Goal: Communication & Community: Ask a question

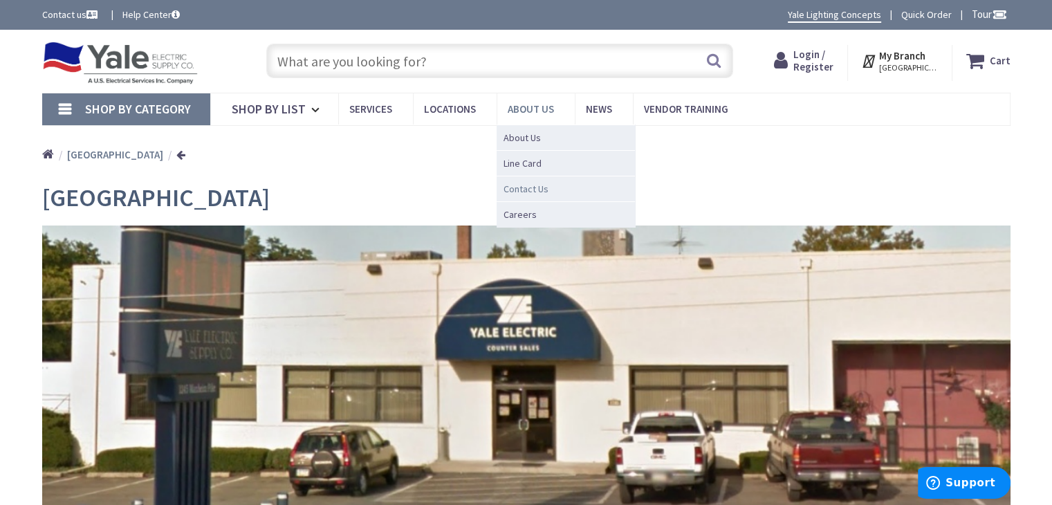
click at [517, 182] on span "Contact Us" at bounding box center [525, 189] width 45 height 14
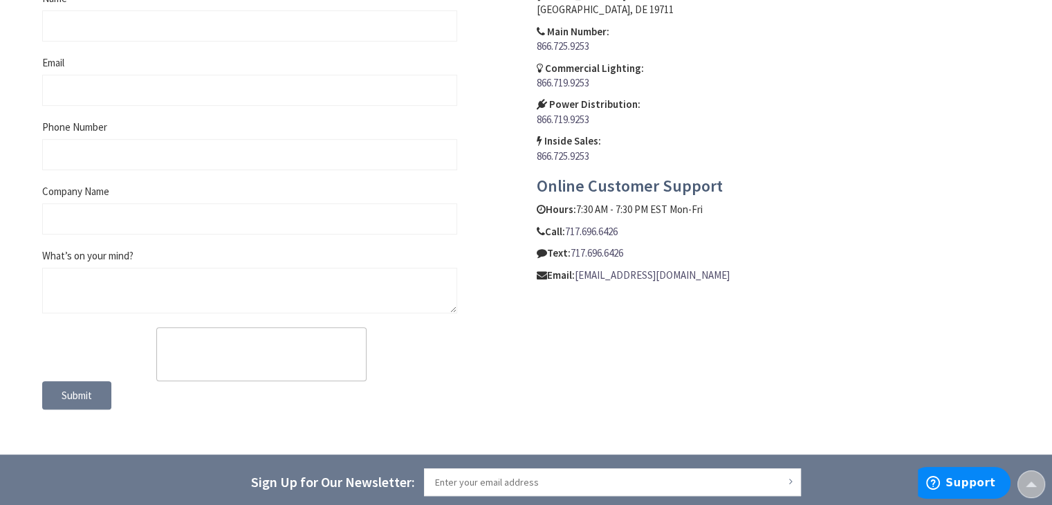
scroll to position [553, 0]
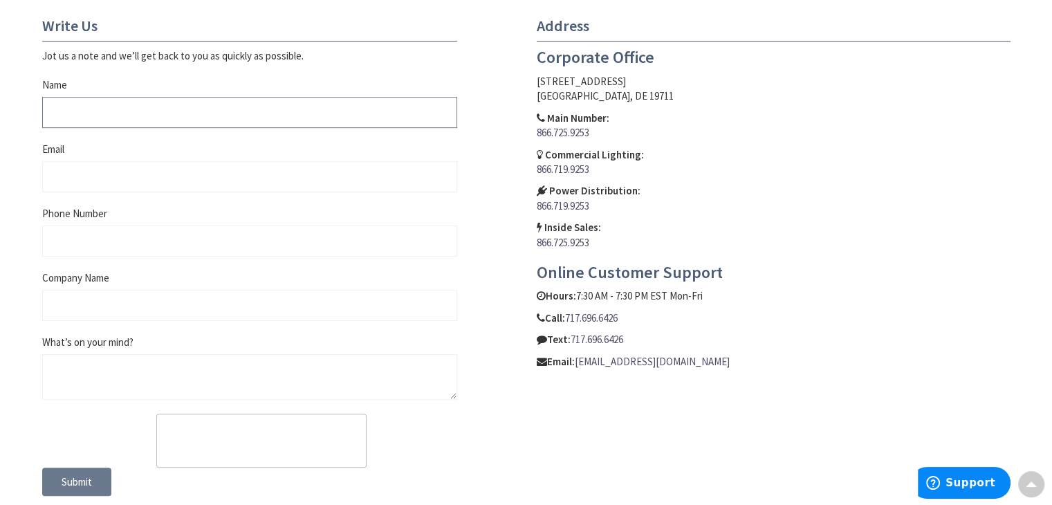
drag, startPoint x: 72, startPoint y: 105, endPoint x: 80, endPoint y: 110, distance: 9.6
click at [72, 105] on input "Name" at bounding box center [249, 112] width 415 height 31
type input "Jordan Visser"
type input "jordan.visser@integribridge.com"
type input "3853372185"
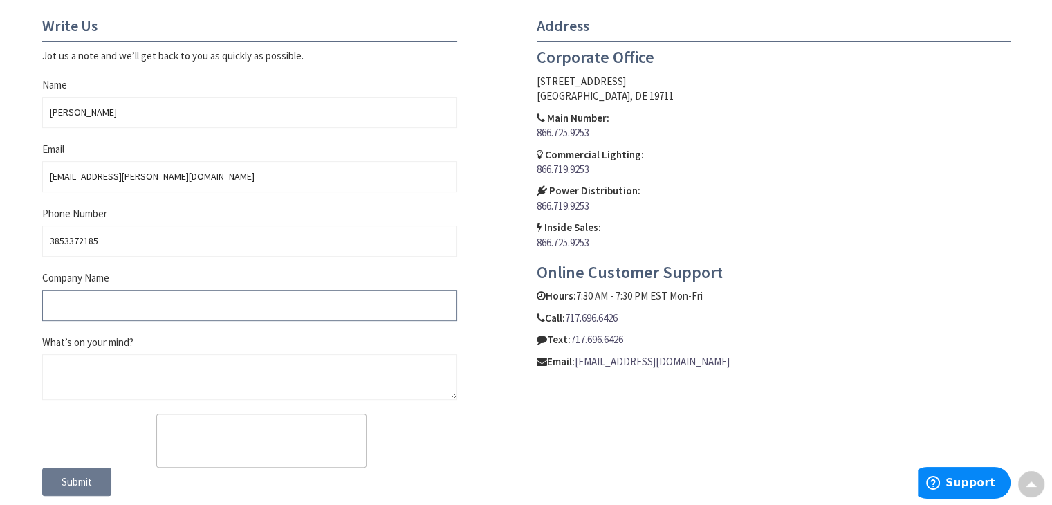
drag, startPoint x: 55, startPoint y: 306, endPoint x: 89, endPoint y: 313, distance: 34.1
click at [55, 307] on input "Company Name" at bounding box center [249, 305] width 415 height 31
type input "Integribridge Advisors"
click at [109, 364] on textarea "What’s on your mind?" at bounding box center [249, 377] width 415 height 46
paste textarea "Hey, I wanted to follow up on my previous message as I was just in touch with o…"
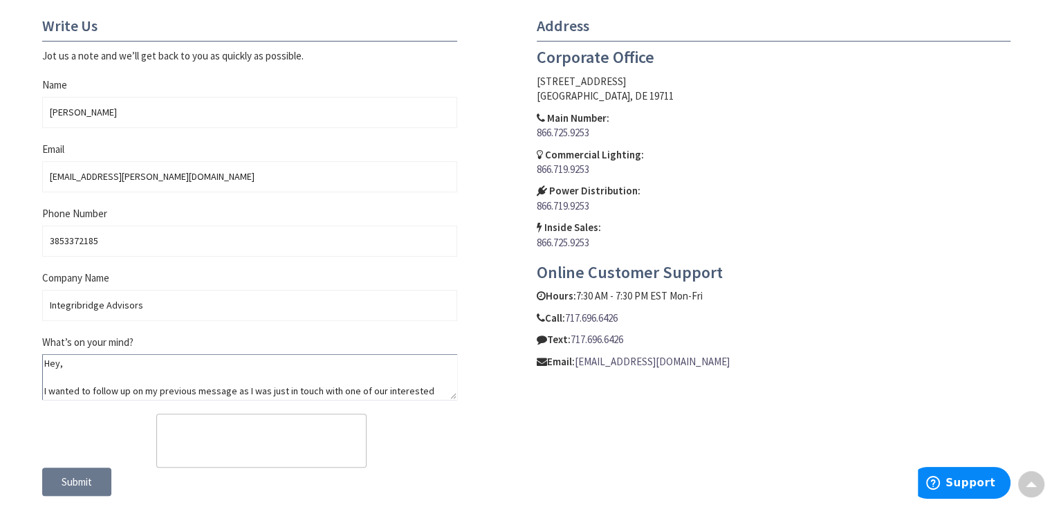
scroll to position [136, 0]
type textarea "Hey, I wanted to follow up on my previous message as I was just in touch with o…"
click at [81, 485] on span "Submit" at bounding box center [77, 481] width 30 height 13
drag, startPoint x: 84, startPoint y: 484, endPoint x: 89, endPoint y: 478, distance: 7.9
click at [86, 482] on span "Submit" at bounding box center [77, 481] width 30 height 13
